Goal: Task Accomplishment & Management: Manage account settings

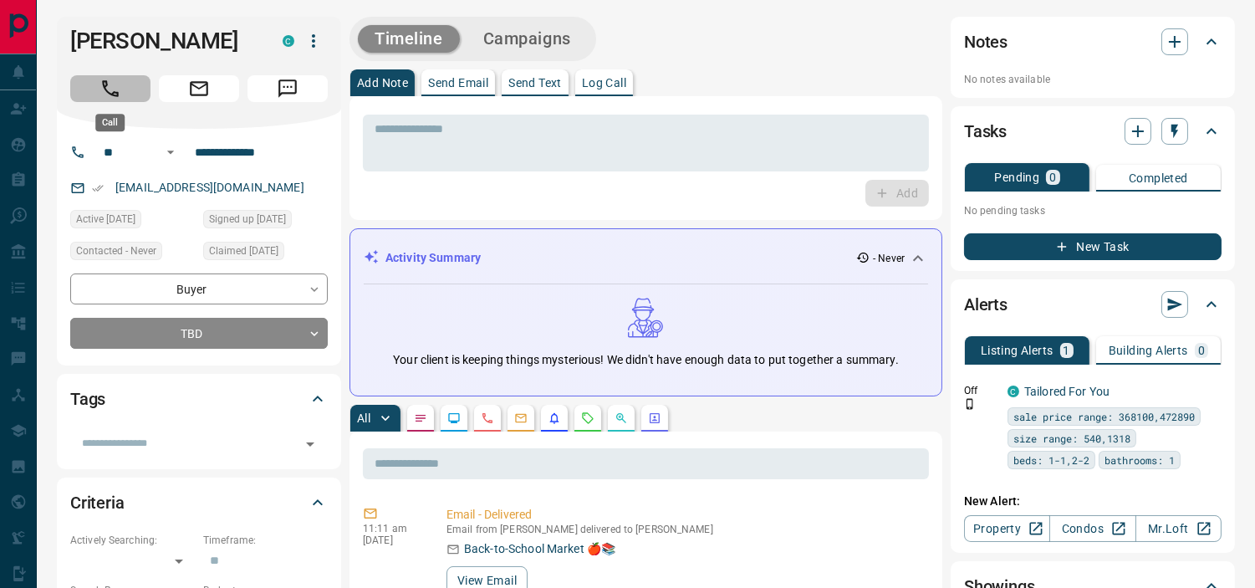
click at [139, 82] on button "Call" at bounding box center [110, 88] width 80 height 27
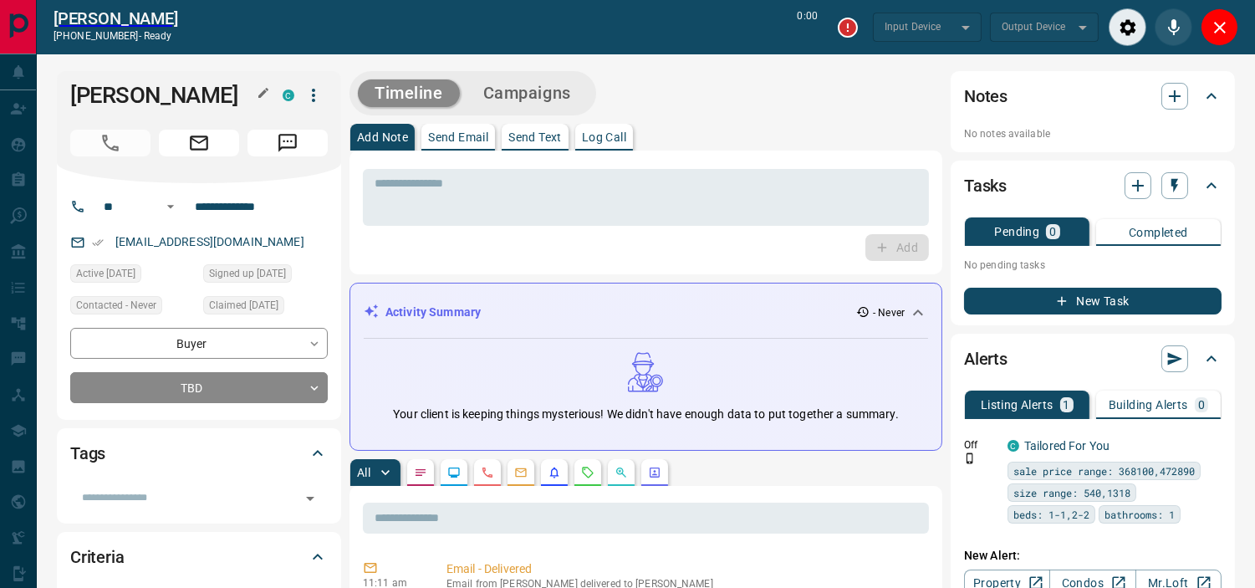
type input "*******"
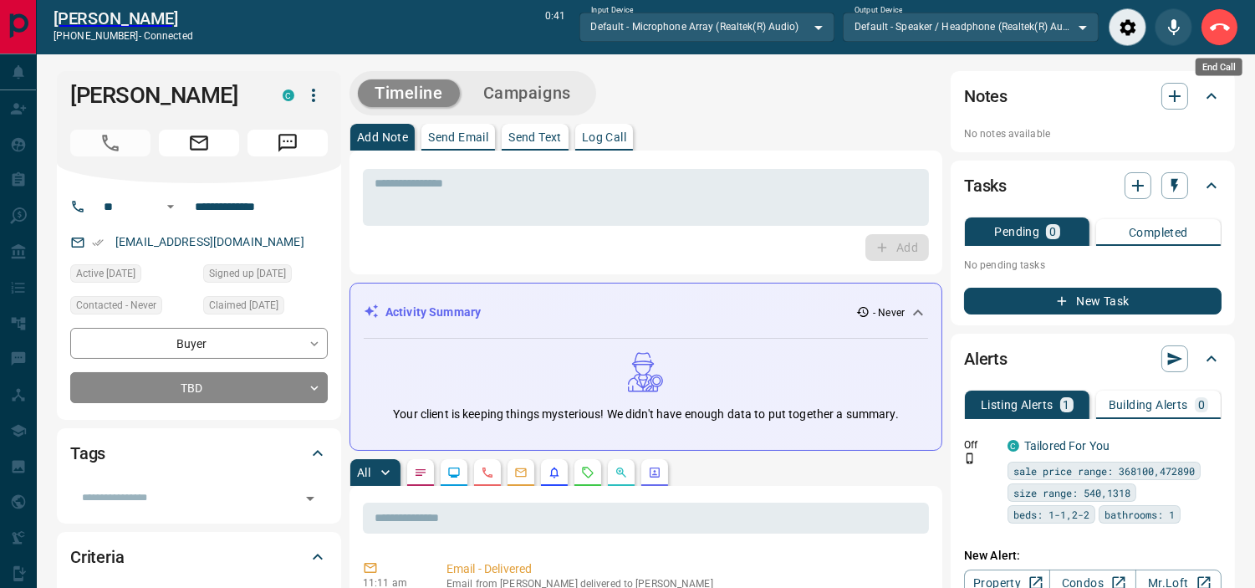
drag, startPoint x: 1223, startPoint y: 19, endPoint x: 258, endPoint y: 378, distance: 1029.7
click at [1222, 20] on icon "End Call" at bounding box center [1220, 28] width 20 height 20
click at [258, 433] on div "Tags" at bounding box center [199, 453] width 258 height 40
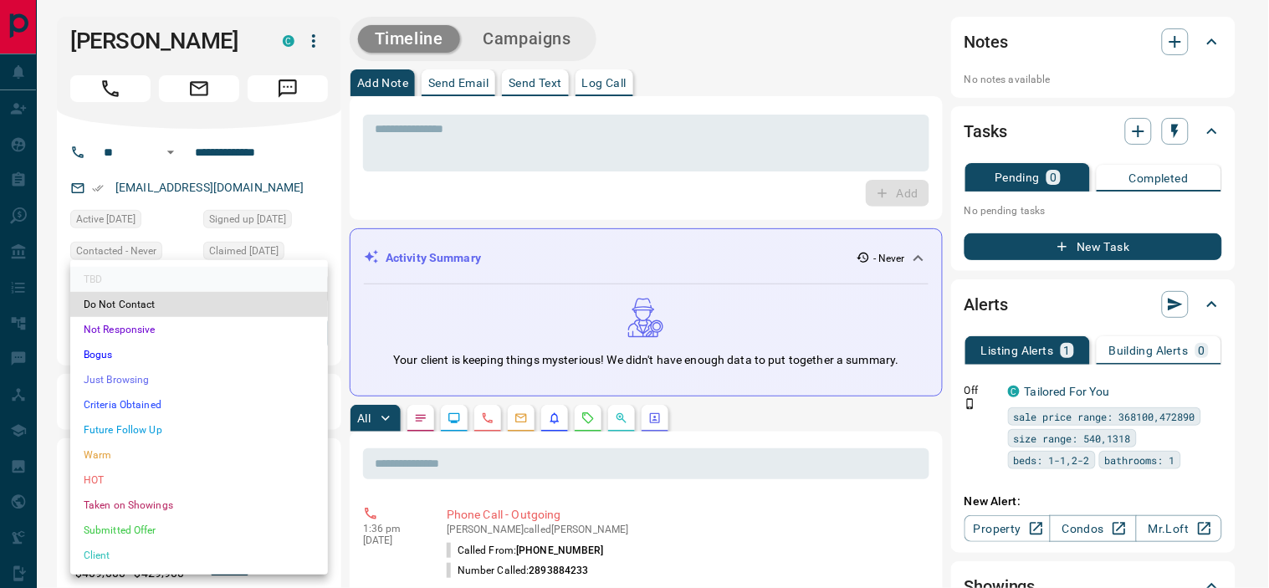
click at [130, 422] on li "Future Follow Up" at bounding box center [199, 429] width 258 height 25
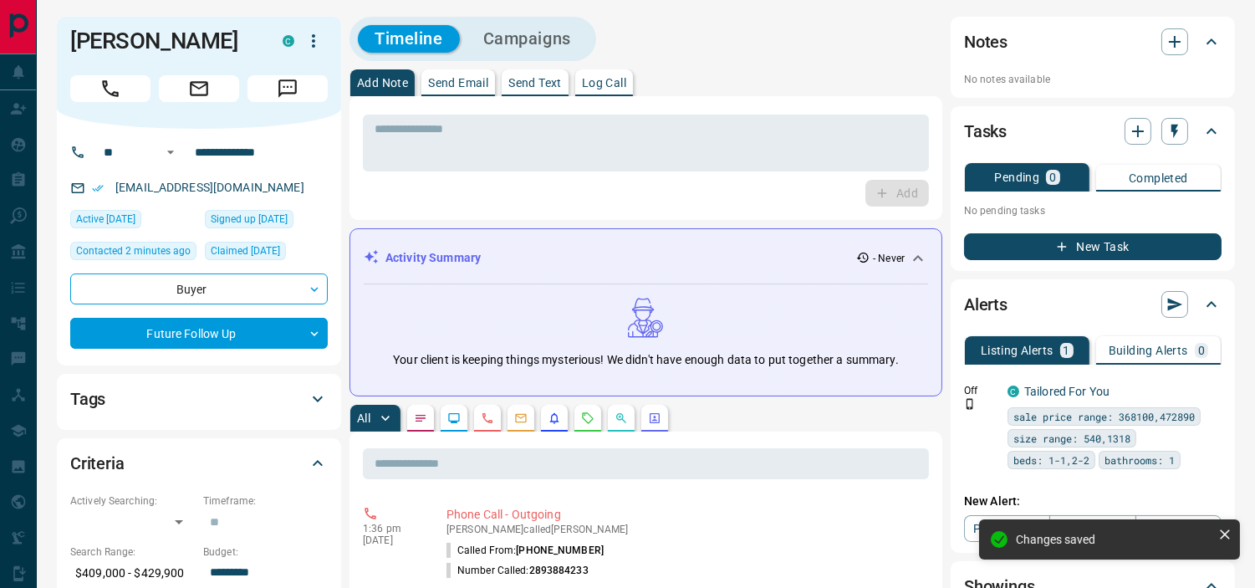
type input "*"
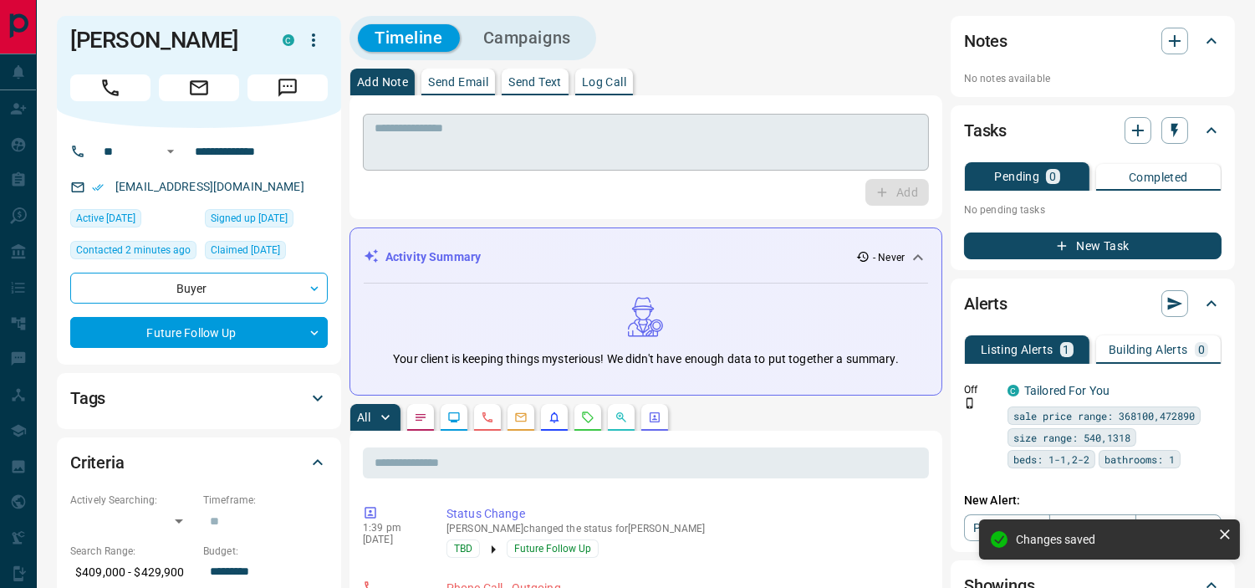
click at [497, 156] on textarea at bounding box center [646, 142] width 543 height 43
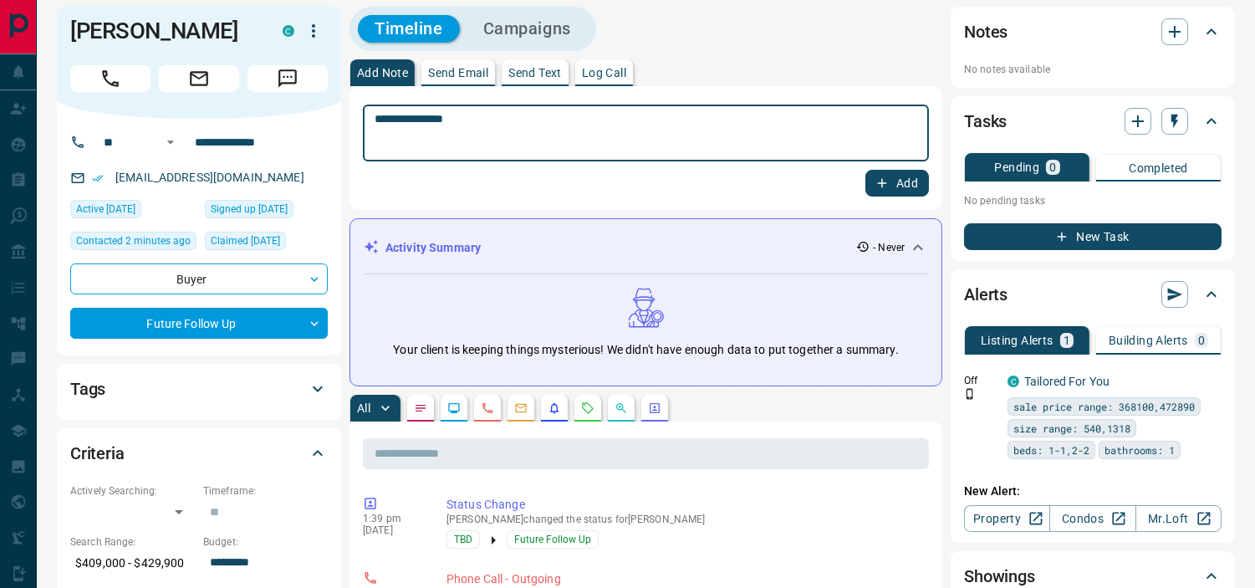
scroll to position [0, 0]
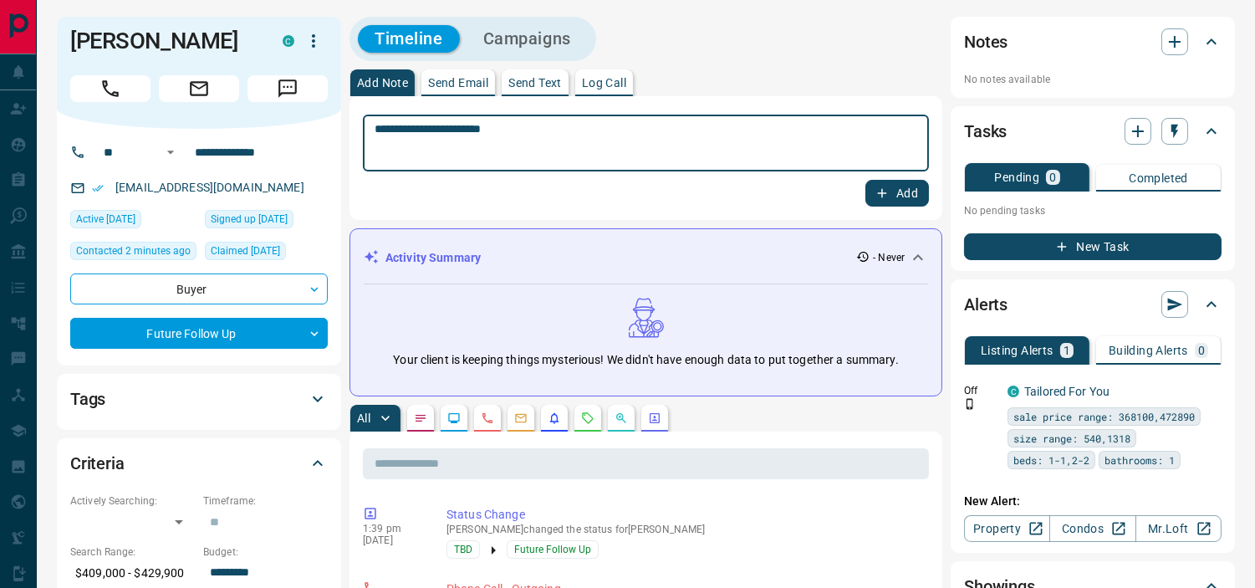
type textarea "**********"
click at [903, 192] on button "Add" at bounding box center [898, 193] width 64 height 27
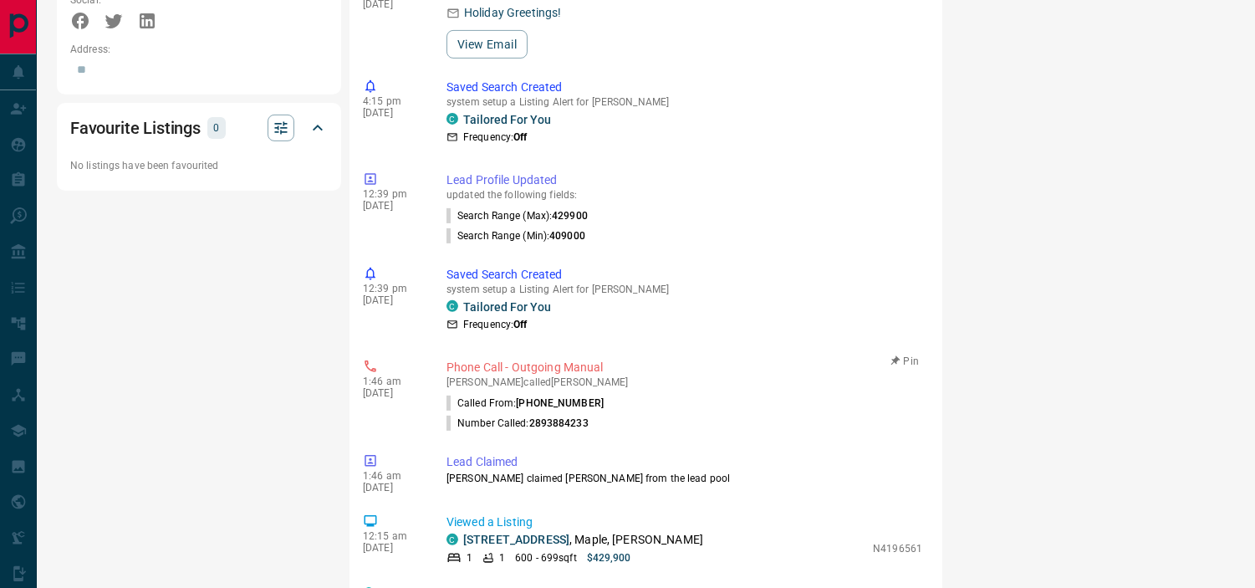
scroll to position [93, 0]
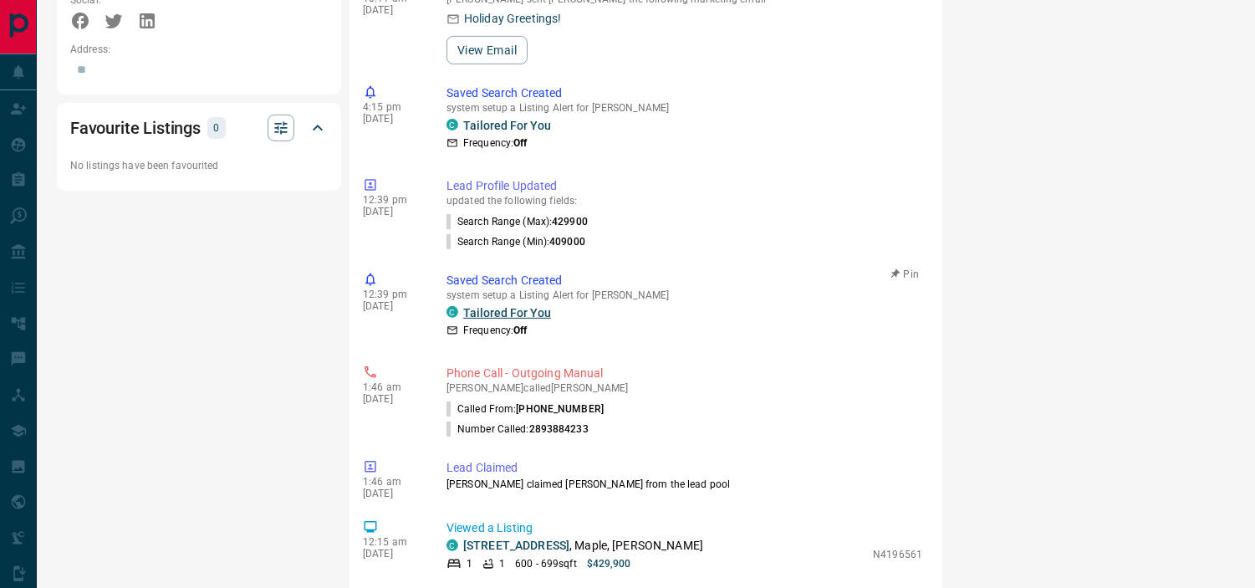
click at [479, 306] on link "Tailored For You" at bounding box center [507, 312] width 88 height 13
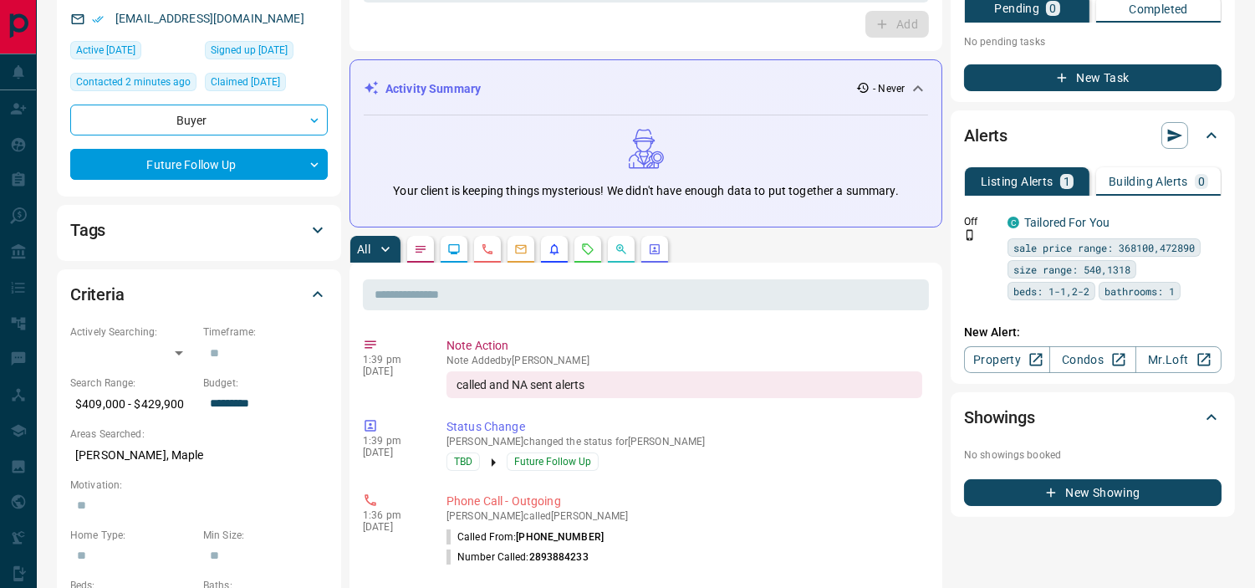
scroll to position [0, 0]
